Goal: Book appointment/travel/reservation: Book appointment/travel/reservation

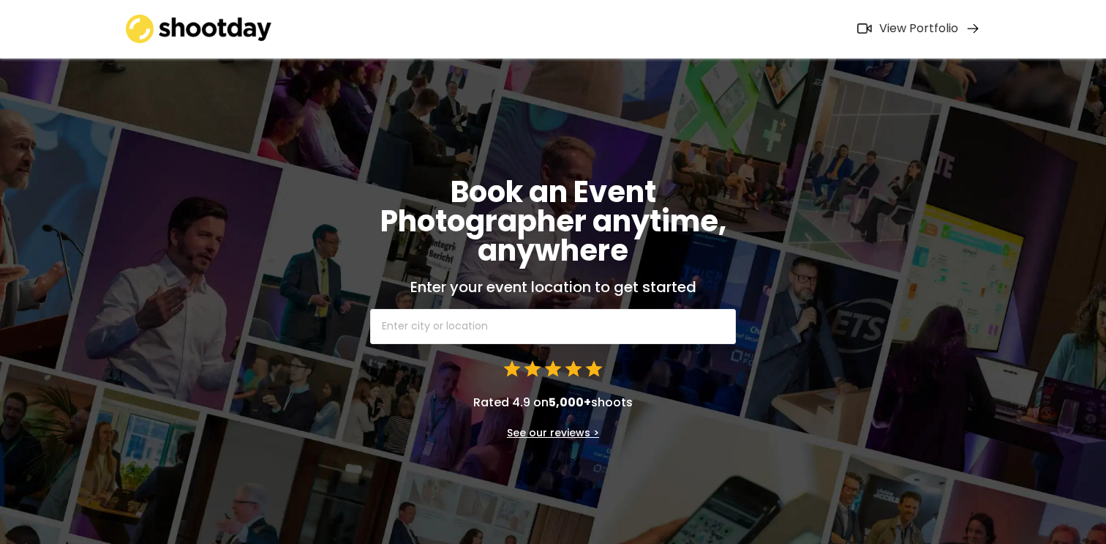
click at [937, 31] on div "View Portfolio" at bounding box center [918, 28] width 79 height 15
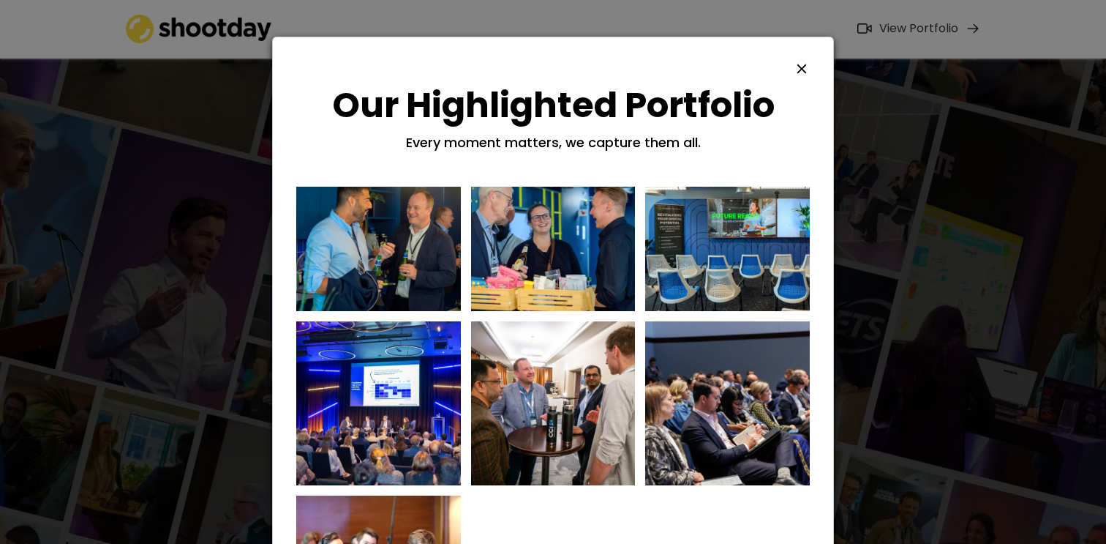
scroll to position [482, 0]
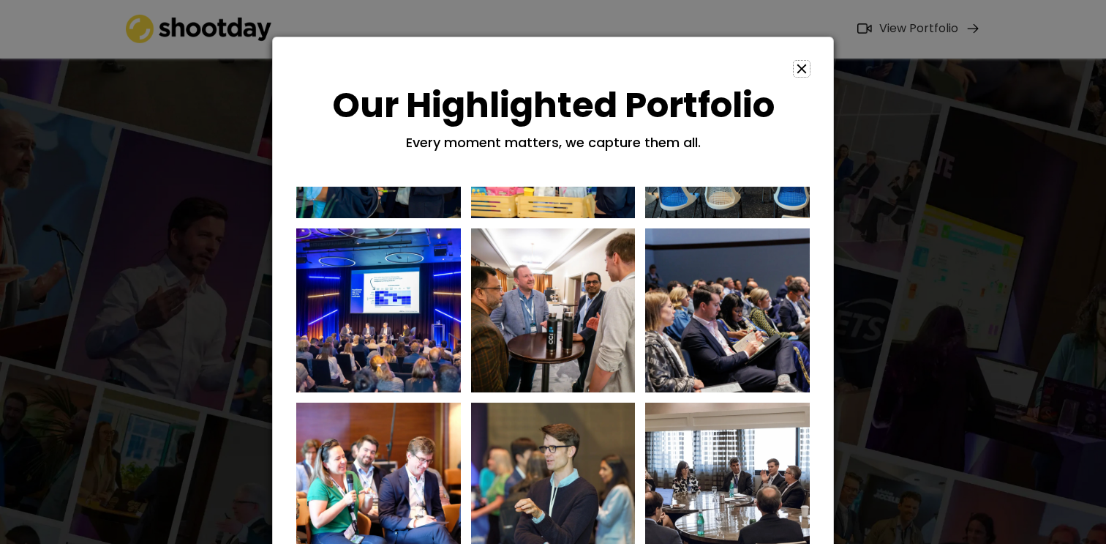
click at [804, 61] on icon at bounding box center [802, 69] width 16 height 16
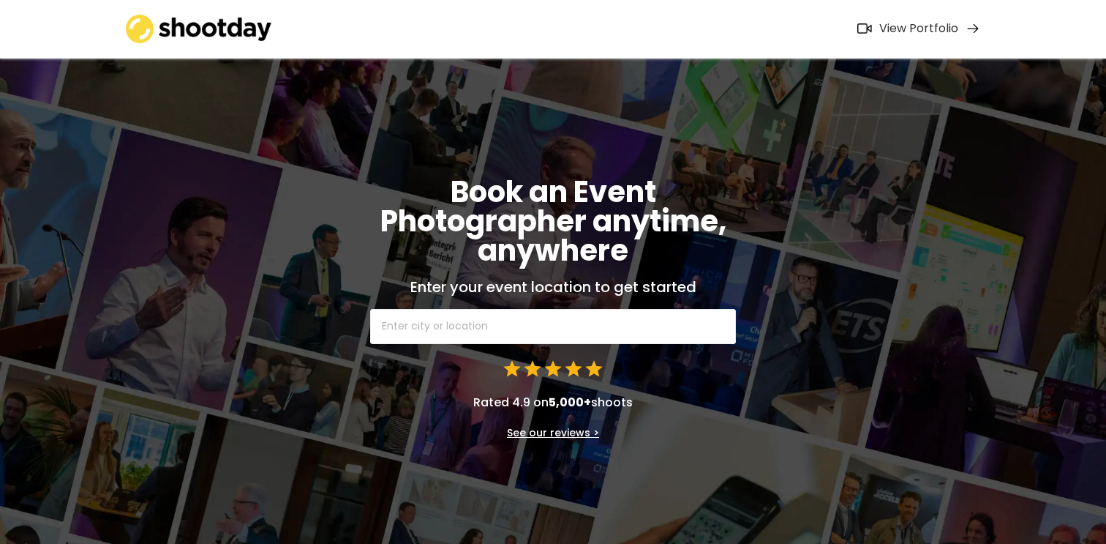
click at [512, 331] on input "text" at bounding box center [553, 326] width 366 height 35
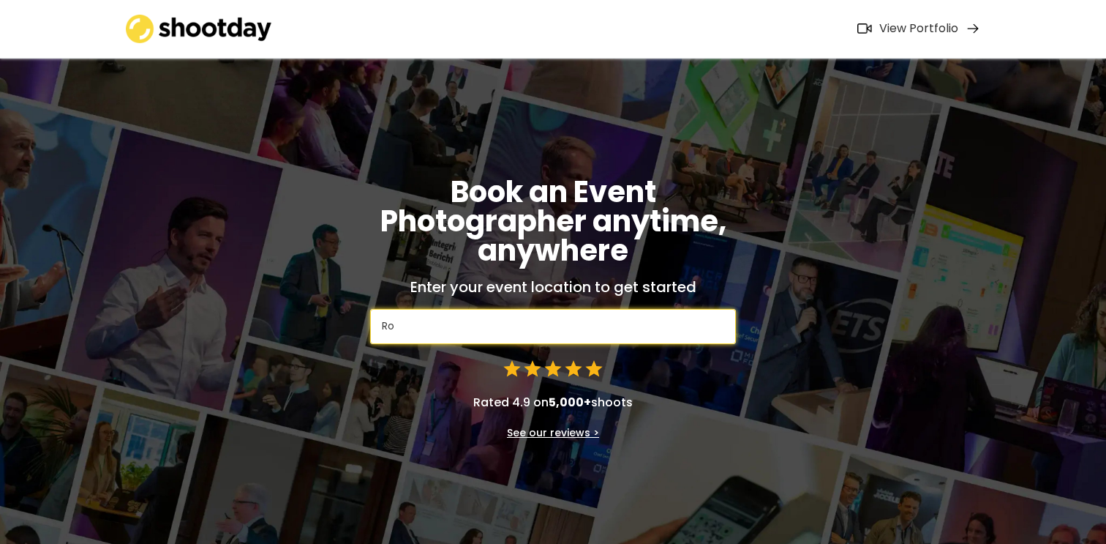
type input "Rom"
type input "[GEOGRAPHIC_DATA]"
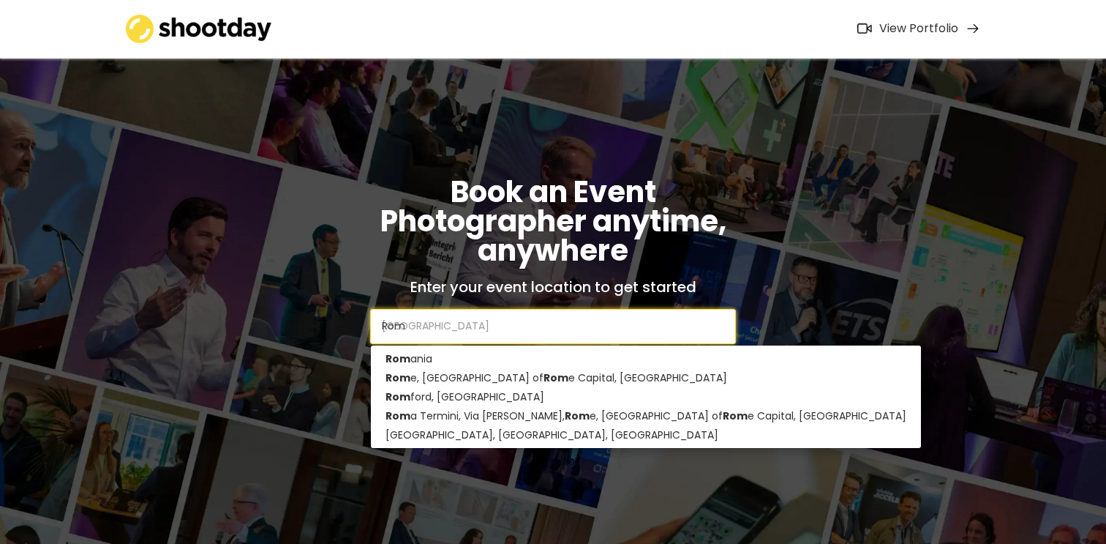
type input "[GEOGRAPHIC_DATA]"
type input "[GEOGRAPHIC_DATA], [GEOGRAPHIC_DATA], [GEOGRAPHIC_DATA]"
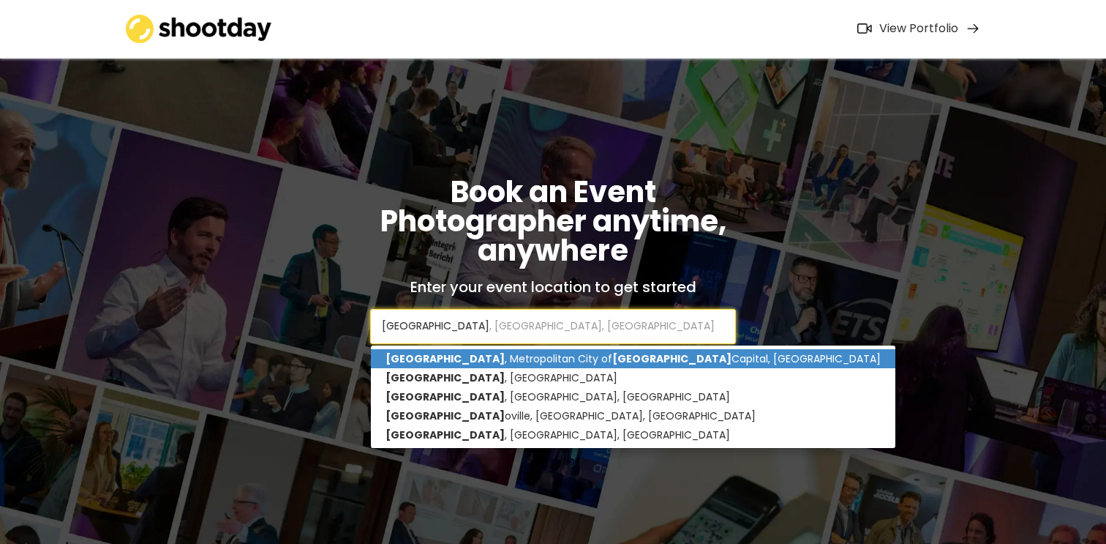
click at [462, 360] on p "[GEOGRAPHIC_DATA] , [GEOGRAPHIC_DATA], [GEOGRAPHIC_DATA]" at bounding box center [633, 358] width 524 height 19
type input "[GEOGRAPHIC_DATA], [GEOGRAPHIC_DATA], [GEOGRAPHIC_DATA]"
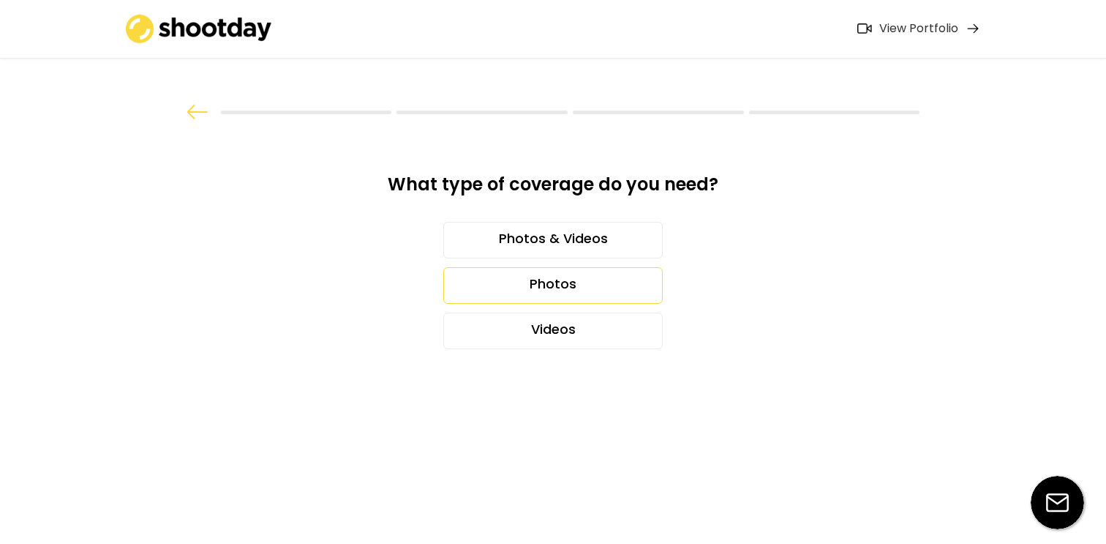
click at [576, 287] on div "Photos" at bounding box center [552, 285] width 219 height 37
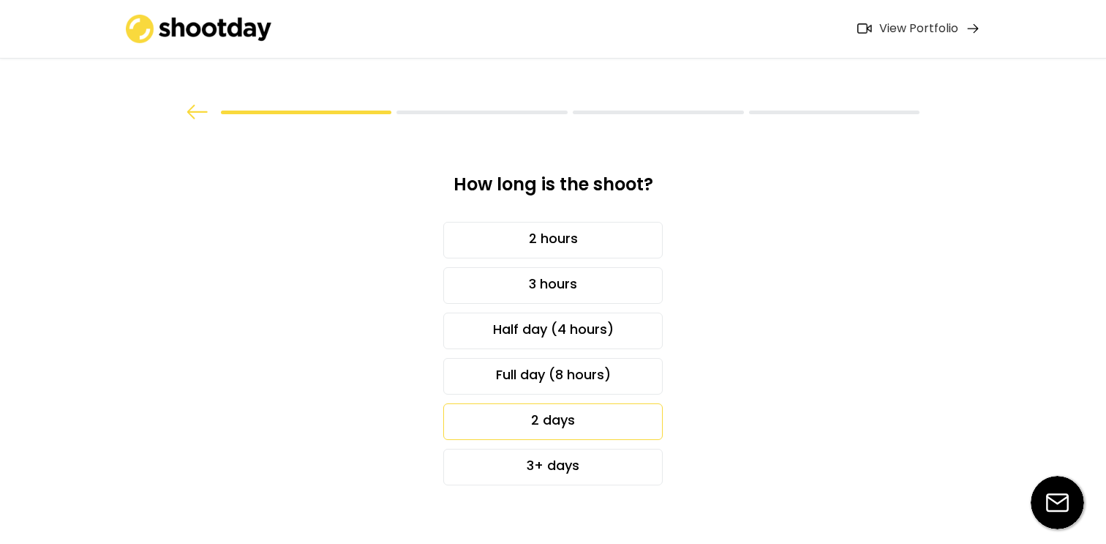
click at [582, 424] on div "2 days" at bounding box center [552, 421] width 219 height 37
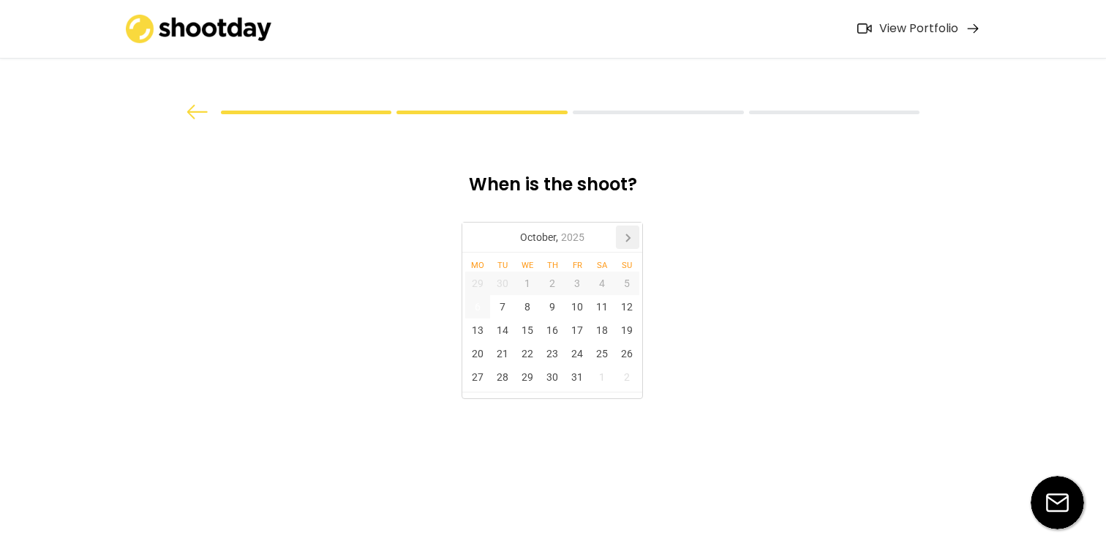
click at [628, 239] on icon at bounding box center [628, 237] width 4 height 7
click at [504, 311] on div "4" at bounding box center [502, 306] width 25 height 23
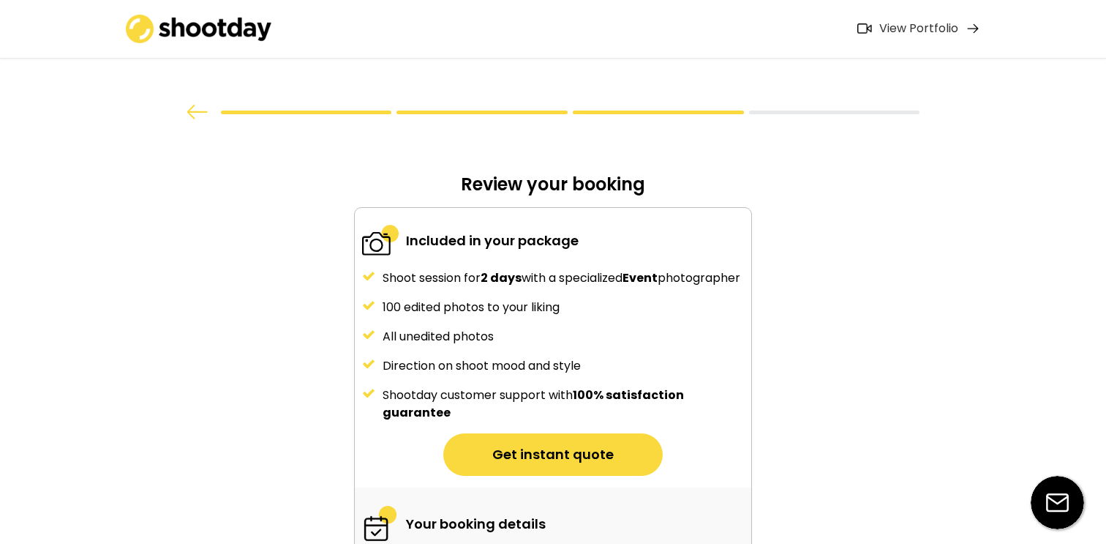
click at [527, 309] on div "Shoot session for 2 days with a specialized Event photographer 100 edited photo…" at bounding box center [553, 345] width 396 height 152
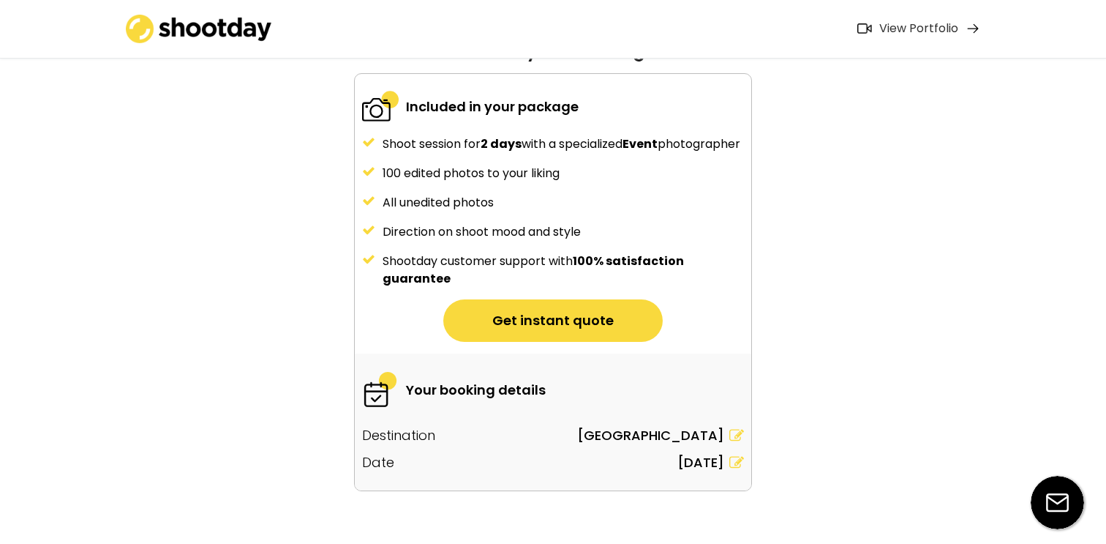
scroll to position [140, 0]
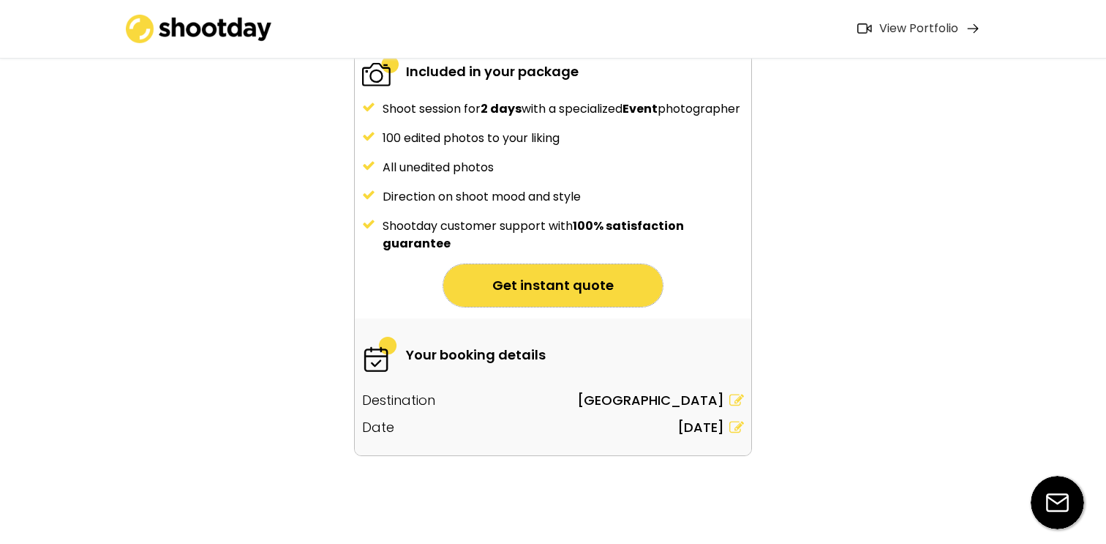
click at [565, 282] on button "Get instant quote" at bounding box center [552, 285] width 219 height 42
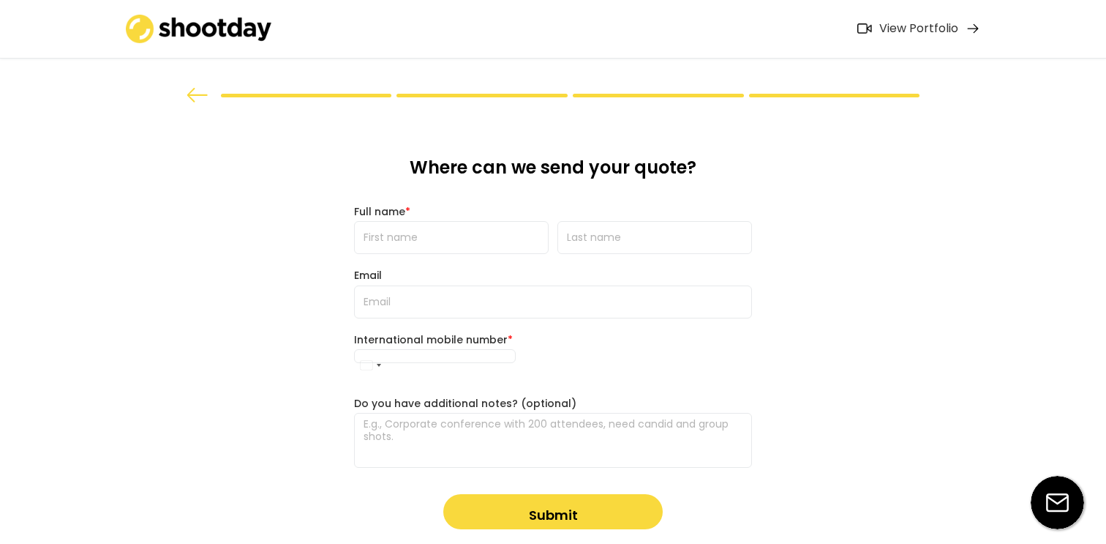
scroll to position [0, 0]
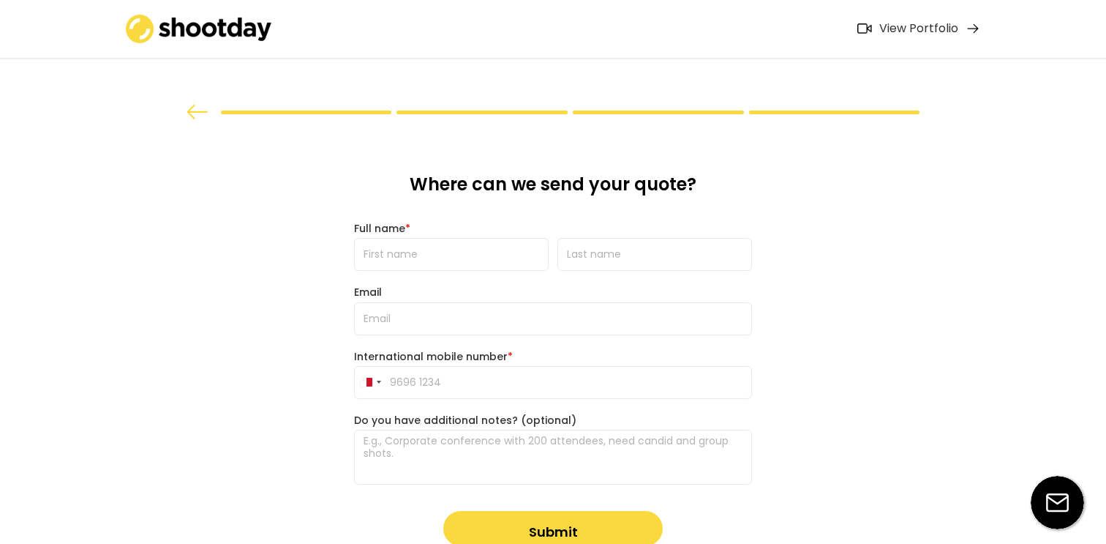
click at [500, 260] on input "input" at bounding box center [451, 254] width 195 height 33
type input "[PERSON_NAME]"
type input "[EMAIL_ADDRESS][PERSON_NAME]"
click at [497, 378] on input "tel" at bounding box center [553, 382] width 398 height 33
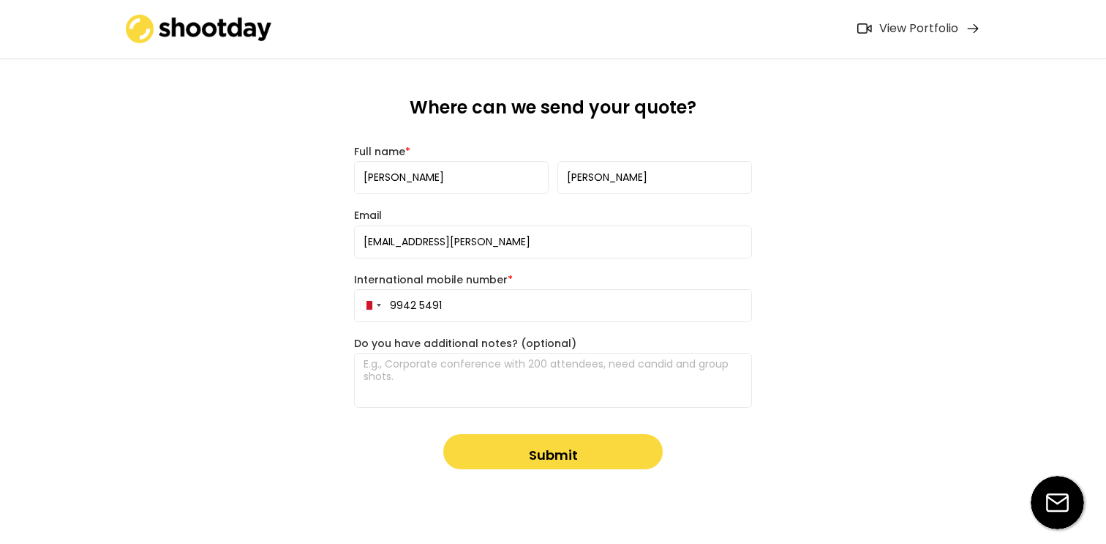
scroll to position [90, 0]
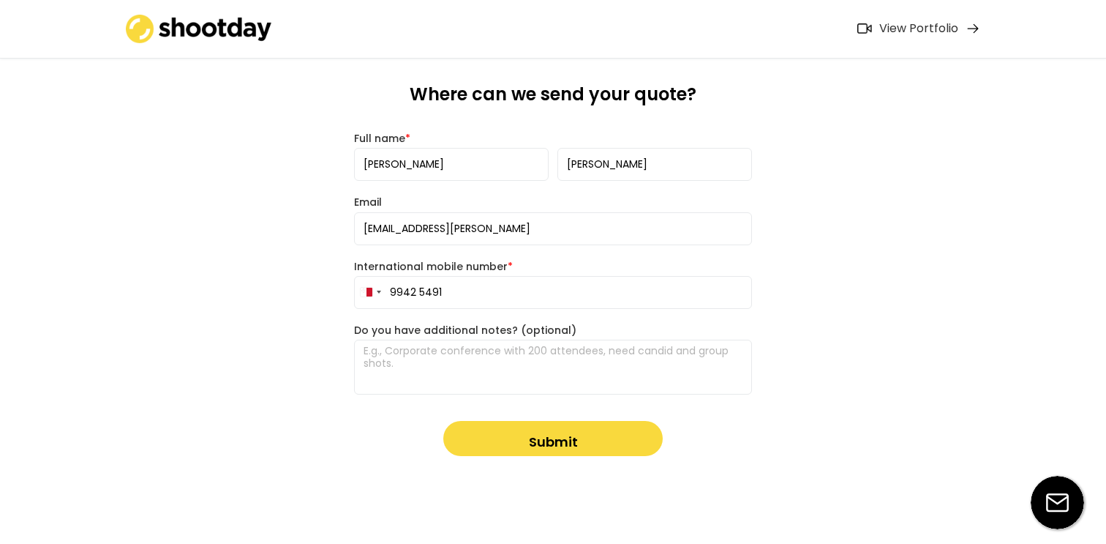
type input "9942 5491"
click at [582, 440] on button "Submit" at bounding box center [552, 438] width 219 height 35
